Goal: Task Accomplishment & Management: Use online tool/utility

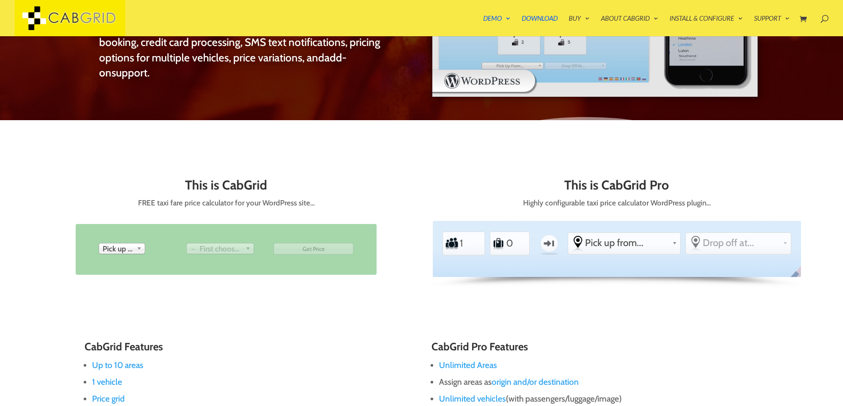
scroll to position [353, 0]
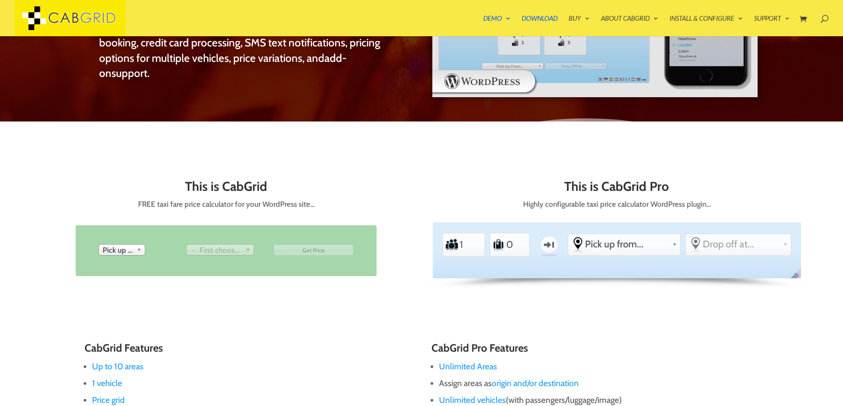
click at [129, 245] on span "Pick up from" at bounding box center [118, 250] width 31 height 11
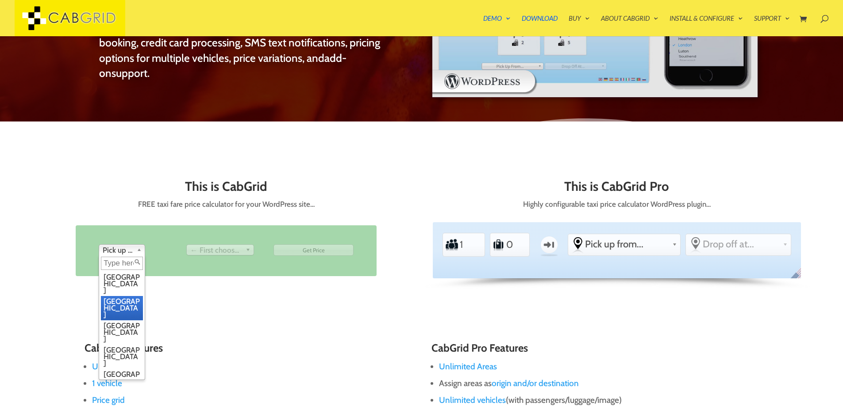
click at [115, 296] on li "[GEOGRAPHIC_DATA]" at bounding box center [122, 308] width 42 height 24
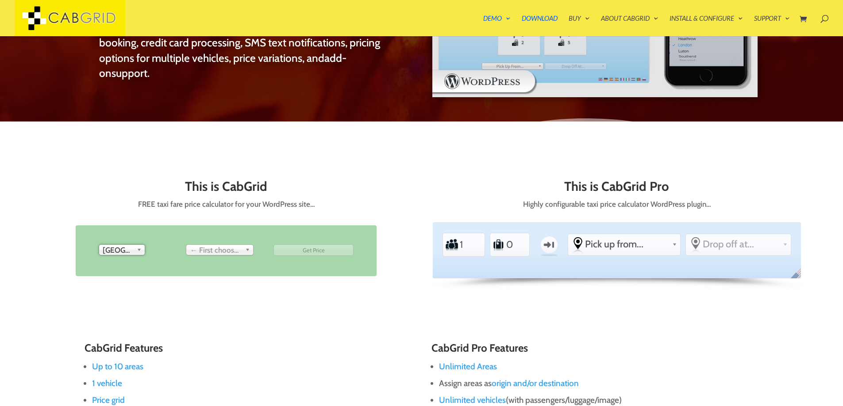
click at [226, 198] on div "This is CabGrid FREE taxi fare price calculator for your WordPress site… From P…" at bounding box center [226, 239] width 368 height 119
click at [207, 252] on span "Drop off at..." at bounding box center [216, 250] width 52 height 11
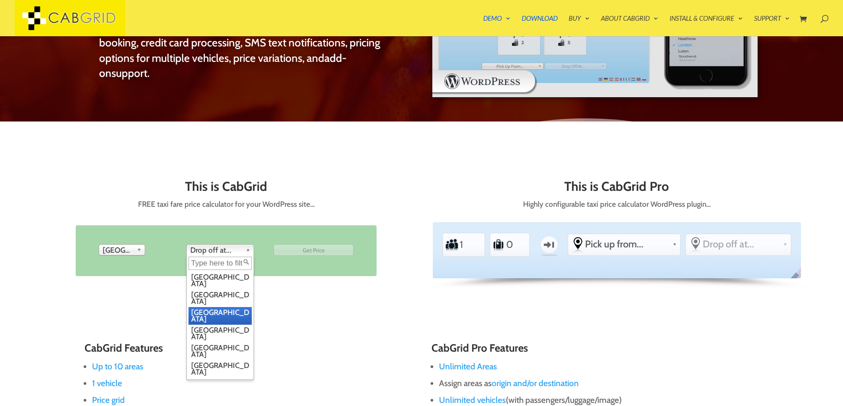
click at [205, 307] on li "[GEOGRAPHIC_DATA]" at bounding box center [219, 316] width 63 height 18
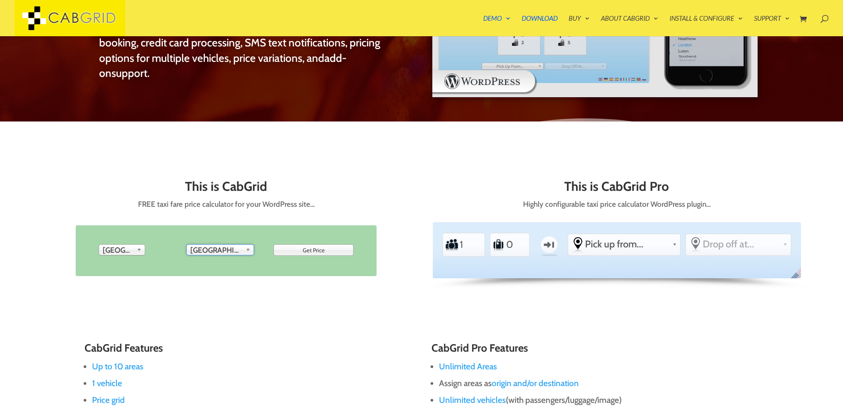
click at [208, 292] on div "This is CabGrid FREE taxi fare price calculator for your WordPress site… From P…" at bounding box center [226, 239] width 368 height 119
click at [289, 247] on input "Get Price" at bounding box center [313, 250] width 80 height 11
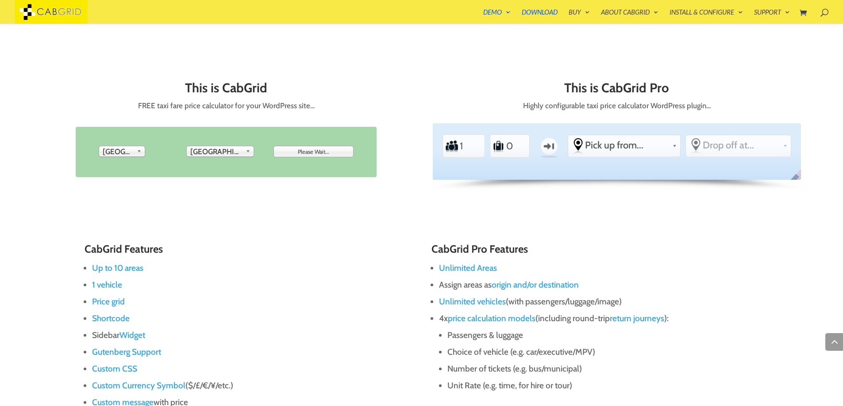
scroll to position [440, 0]
click at [463, 154] on input "1" at bounding box center [469, 147] width 21 height 20
type input "Get Price"
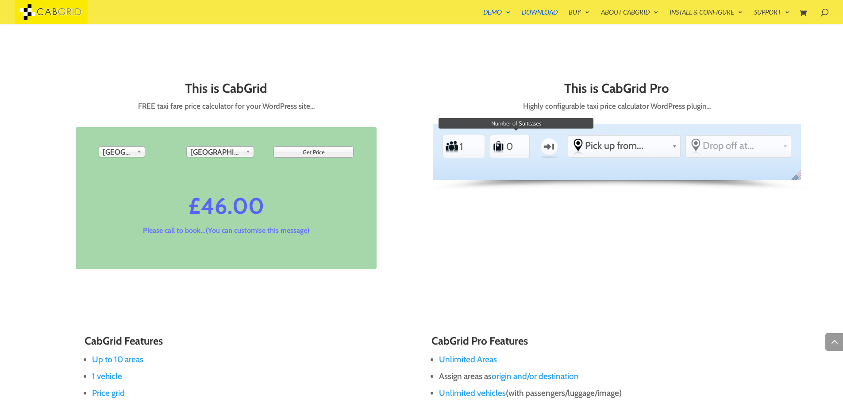
click at [511, 149] on input "0" at bounding box center [515, 147] width 21 height 20
click at [468, 148] on input "1" at bounding box center [469, 147] width 21 height 20
click at [480, 142] on input "2" at bounding box center [469, 147] width 21 height 20
type input "3"
click at [480, 142] on input "3" at bounding box center [469, 147] width 21 height 20
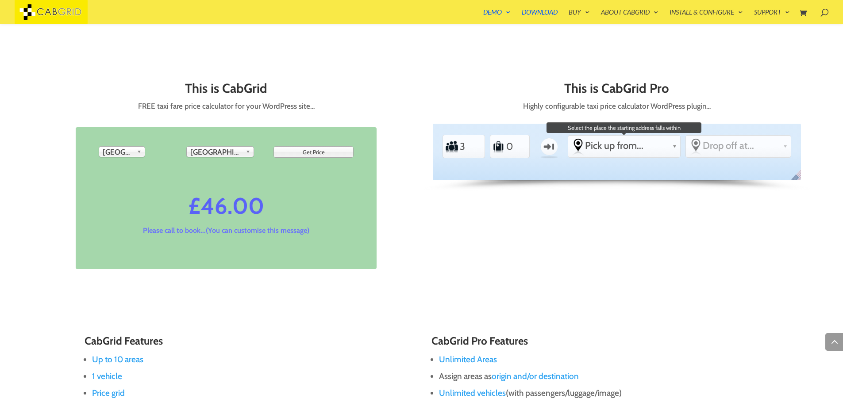
click at [620, 142] on span "Pick up from..." at bounding box center [627, 146] width 84 height 12
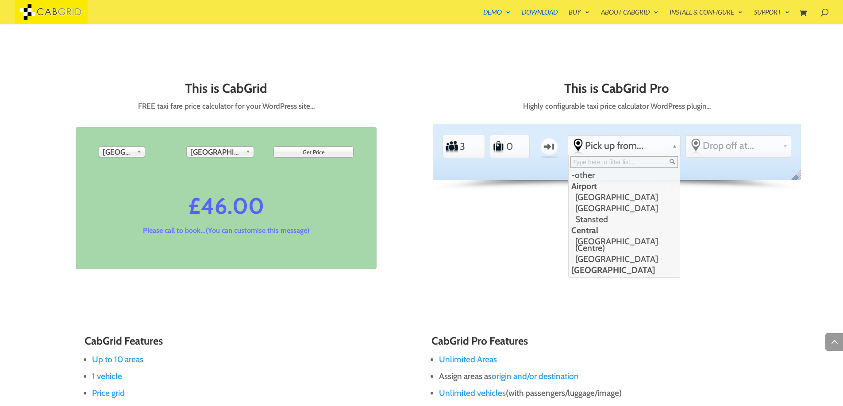
click at [514, 234] on div "This is CabGrid FREE taxi fare price calculator for your WordPress site… From P…" at bounding box center [421, 187] width 759 height 244
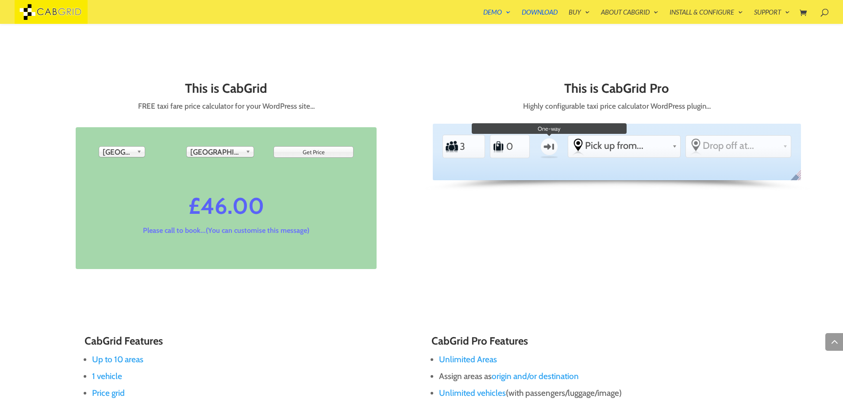
click at [551, 141] on label "One-way" at bounding box center [549, 147] width 26 height 26
click at [0, 0] on input "One-way" at bounding box center [0, 0] width 0 height 0
click at [552, 146] on label "Return" at bounding box center [549, 147] width 26 height 26
click at [0, 0] on input "Return" at bounding box center [0, 0] width 0 height 0
click at [550, 150] on label "One-way" at bounding box center [549, 147] width 26 height 26
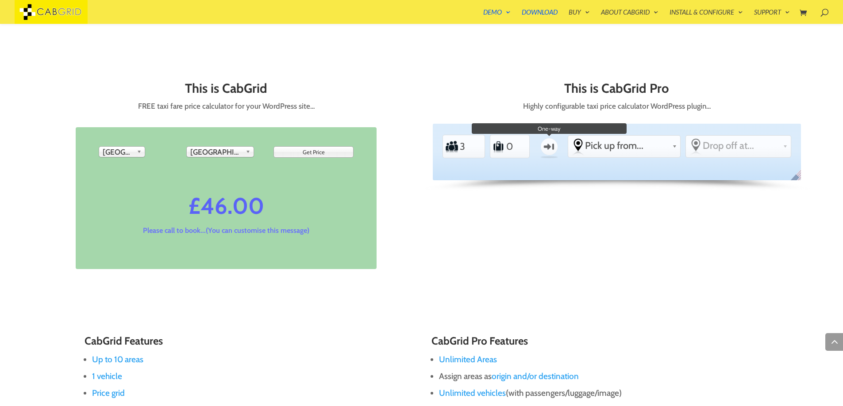
click at [0, 0] on input "One-way" at bounding box center [0, 0] width 0 height 0
click at [550, 150] on label "Return" at bounding box center [549, 147] width 26 height 26
click at [0, 0] on input "Return" at bounding box center [0, 0] width 0 height 0
click at [580, 269] on div "This is CabGrid FREE taxi fare price calculator for your WordPress site… From P…" at bounding box center [421, 187] width 759 height 244
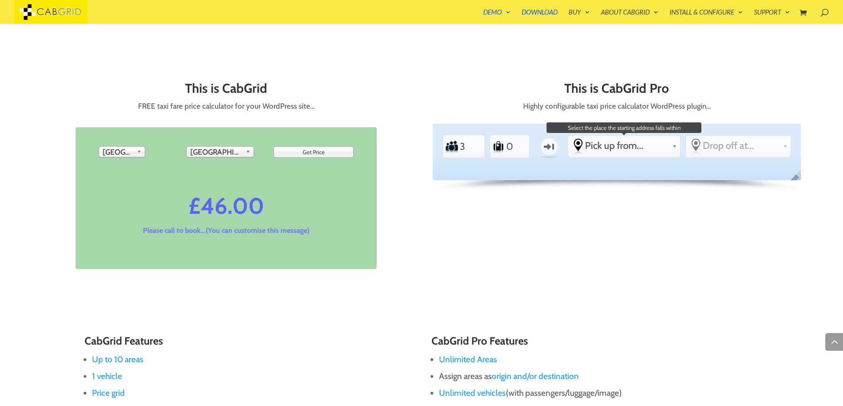
click at [621, 148] on span "Pick up from..." at bounding box center [627, 146] width 84 height 12
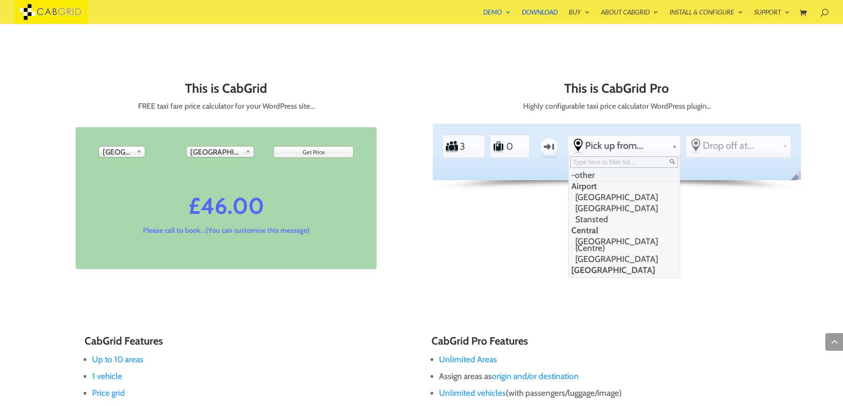
click at [434, 280] on div "This is CabGrid FREE taxi fare price calculator for your WordPress site… From P…" at bounding box center [421, 187] width 759 height 244
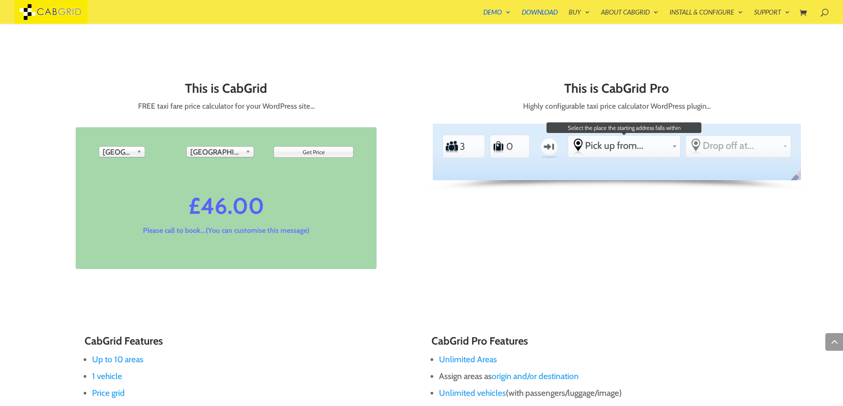
click at [657, 137] on link "Pick up from..." at bounding box center [624, 146] width 112 height 20
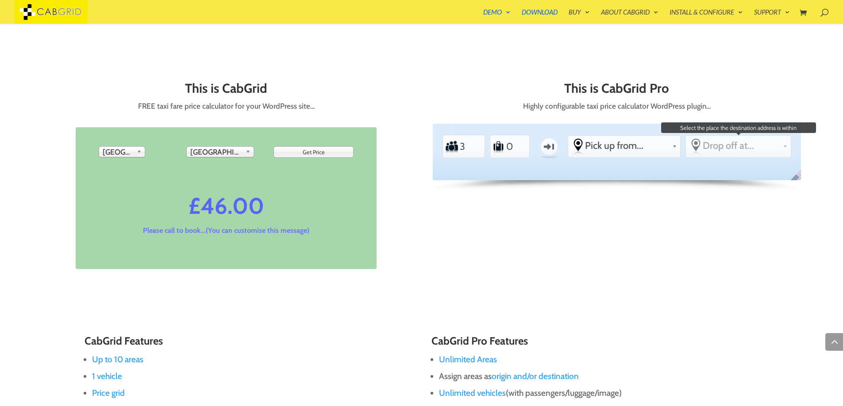
click at [710, 150] on span "Drop off at..." at bounding box center [740, 146] width 77 height 12
click at [716, 143] on span "Drop off at..." at bounding box center [740, 146] width 77 height 12
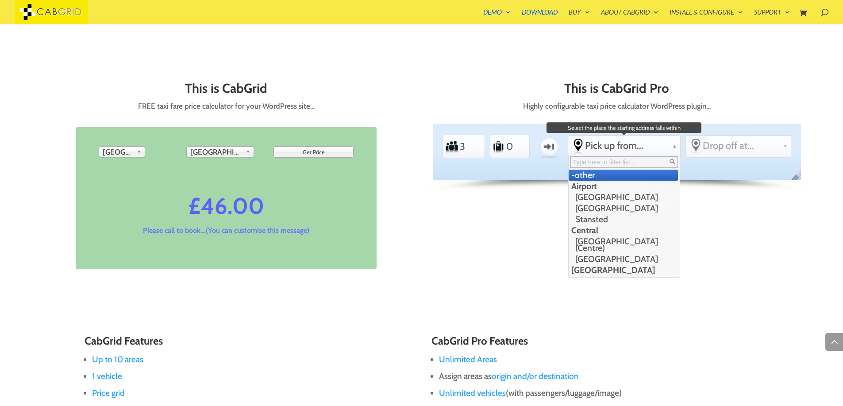
click at [624, 144] on span "Pick up from..." at bounding box center [627, 146] width 84 height 12
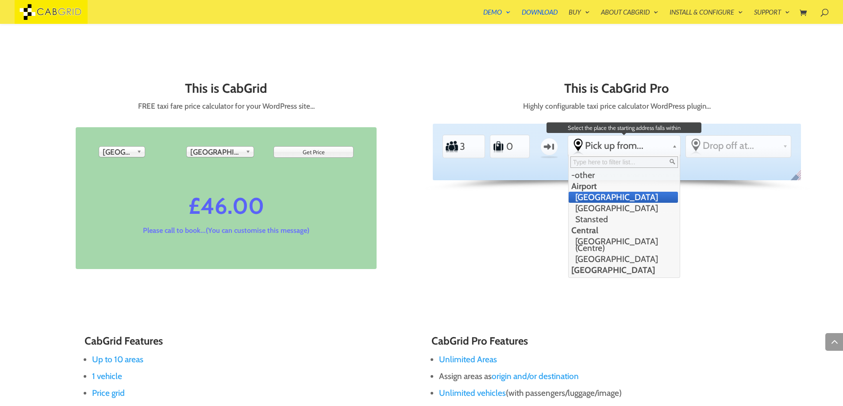
click at [608, 201] on li "[GEOGRAPHIC_DATA]" at bounding box center [622, 197] width 109 height 11
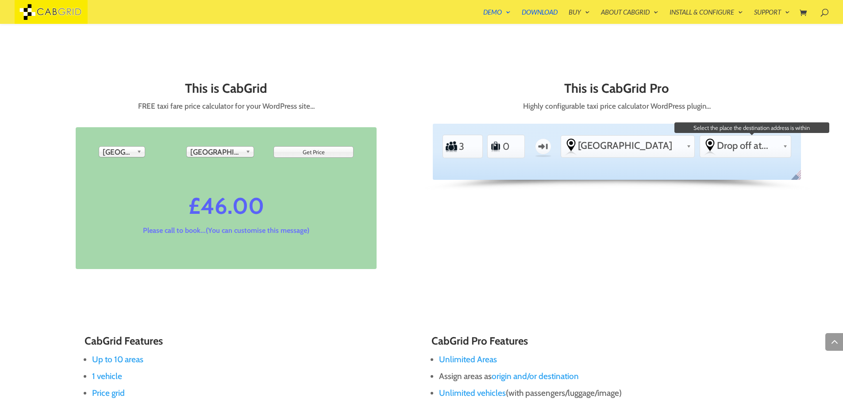
click at [728, 146] on span "Drop off at..." at bounding box center [747, 146] width 62 height 12
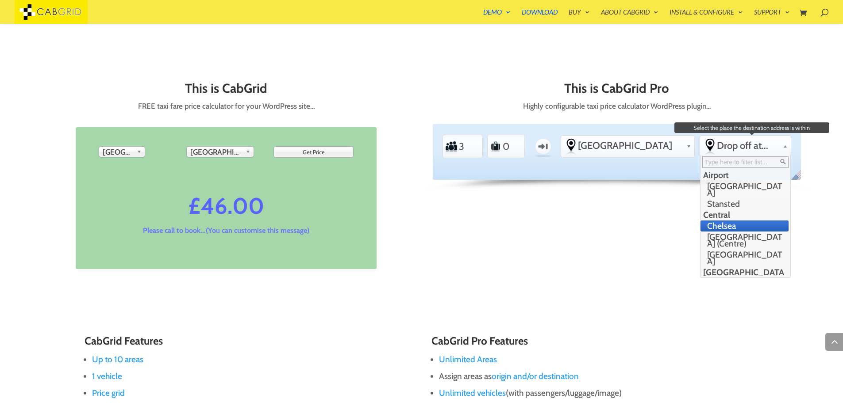
click at [701, 221] on li "Chelsea" at bounding box center [744, 226] width 88 height 11
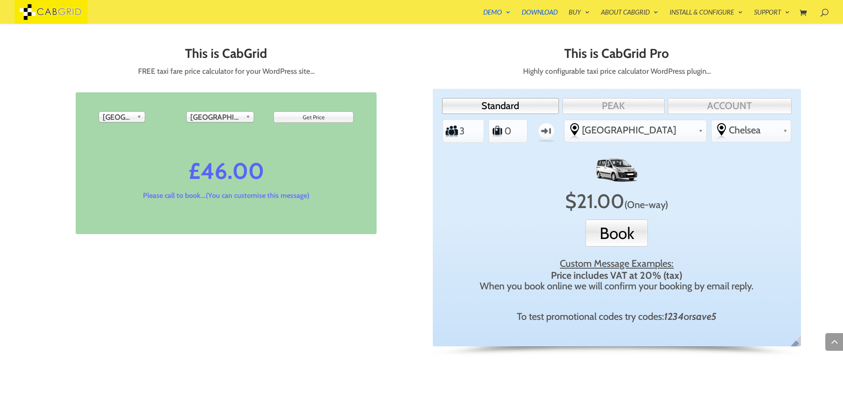
scroll to position [475, 0]
drag, startPoint x: 722, startPoint y: 314, endPoint x: 570, endPoint y: 305, distance: 152.4
click at [512, 314] on div "To test promotional codes try codes: 1234 or save5" at bounding box center [616, 316] width 339 height 12
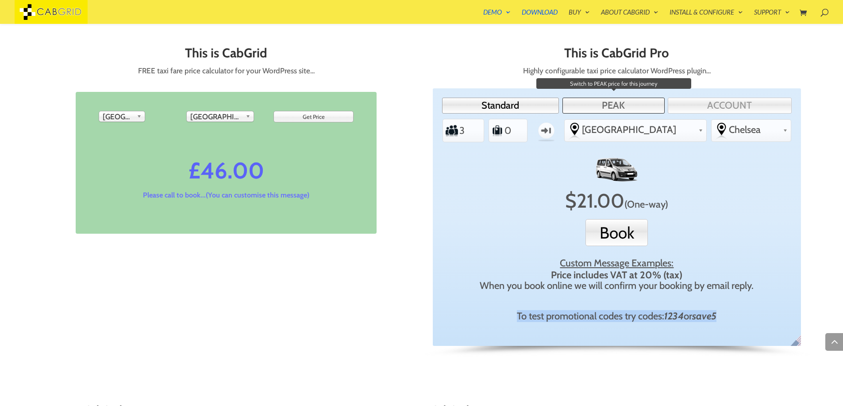
click at [567, 103] on link "PEAK" at bounding box center [613, 106] width 102 height 16
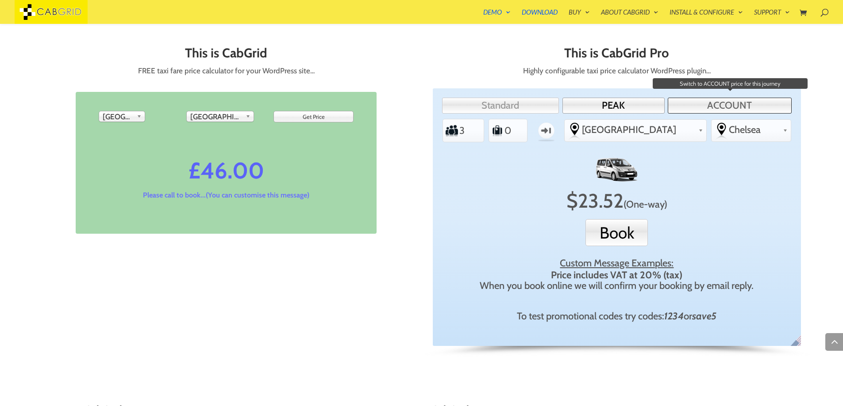
click at [720, 104] on link "ACCOUNT" at bounding box center [729, 106] width 124 height 16
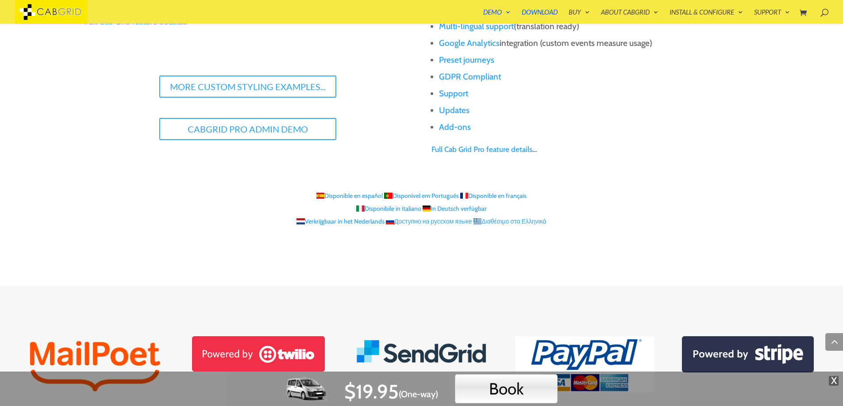
scroll to position [1289, 0]
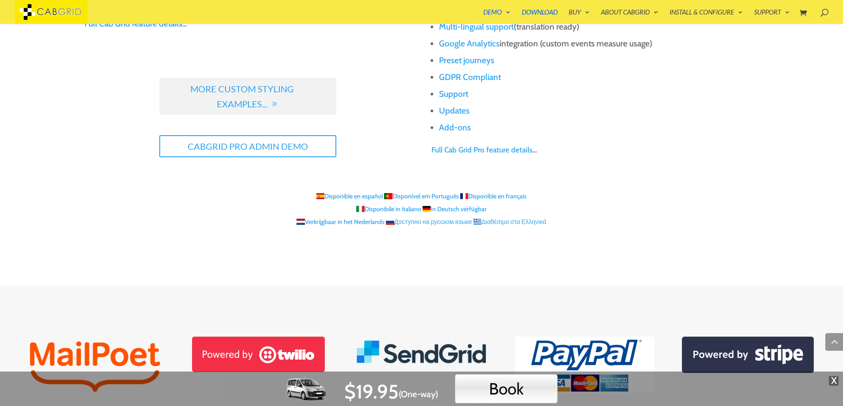
click at [244, 96] on link "More Custom Styling Examples..." at bounding box center [247, 96] width 177 height 37
